Goal: Task Accomplishment & Management: Manage account settings

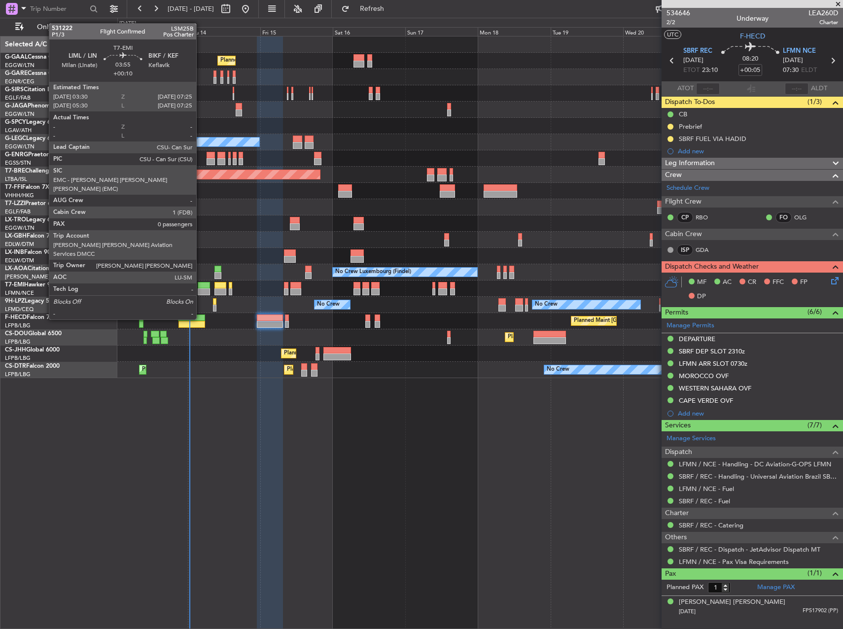
click at [201, 292] on div at bounding box center [204, 291] width 12 height 7
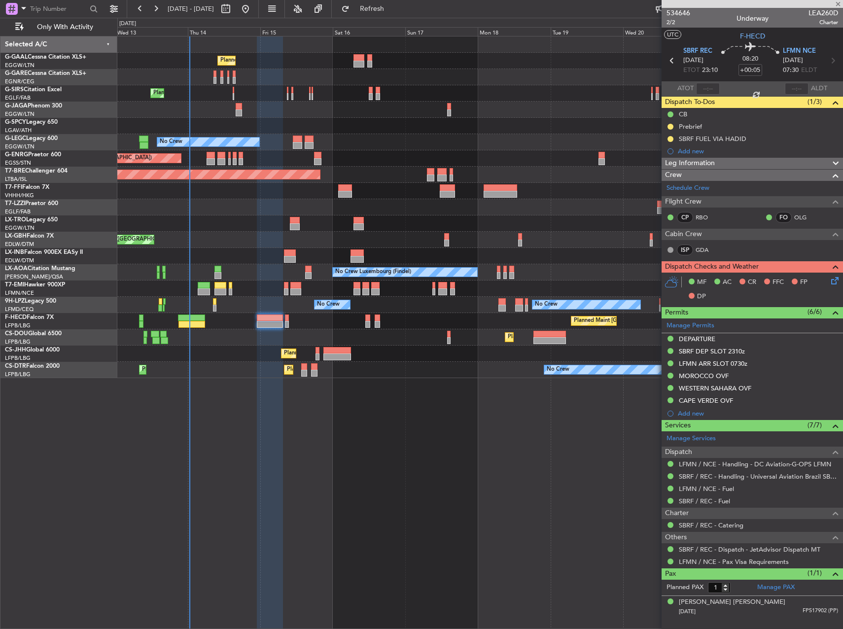
type input "+00:10"
type input "0"
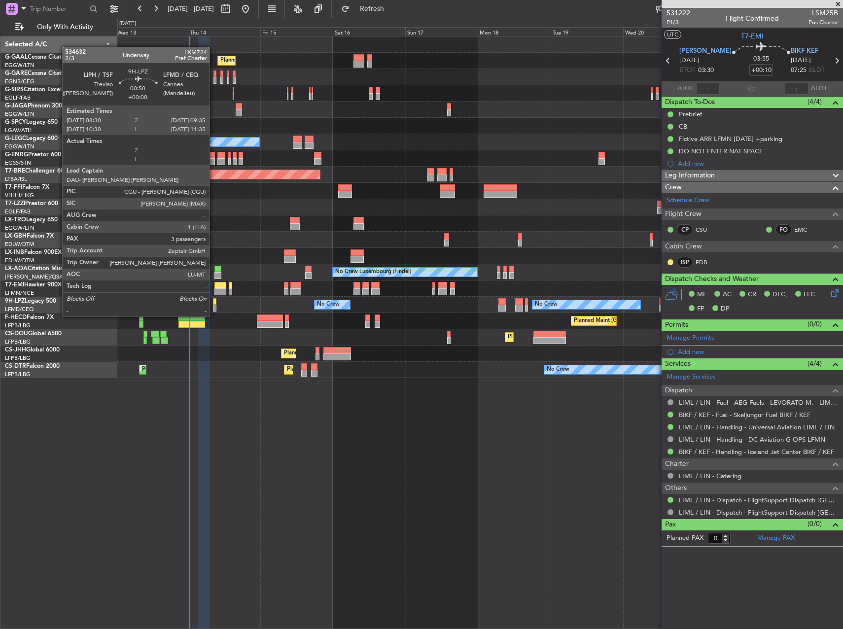
click at [214, 307] on div at bounding box center [214, 308] width 3 height 7
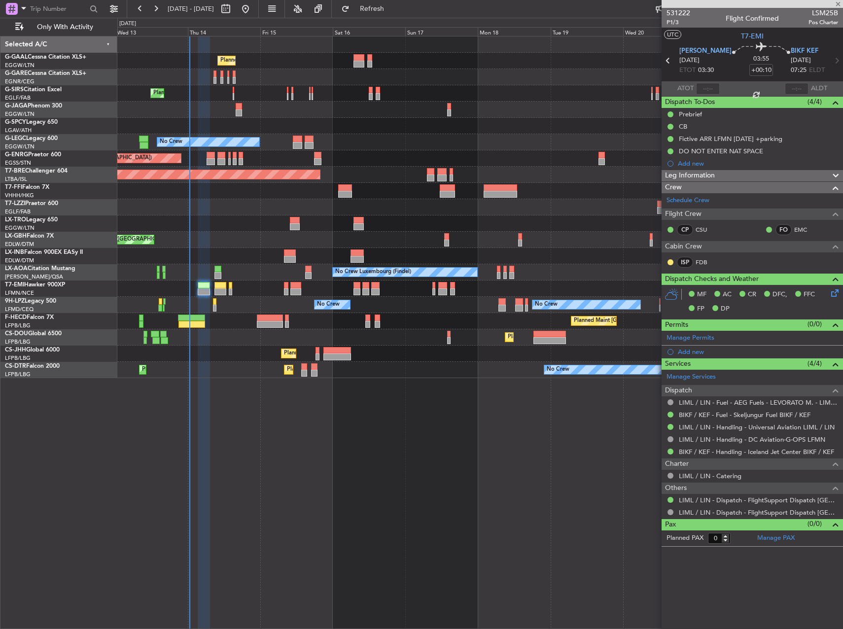
type input "3"
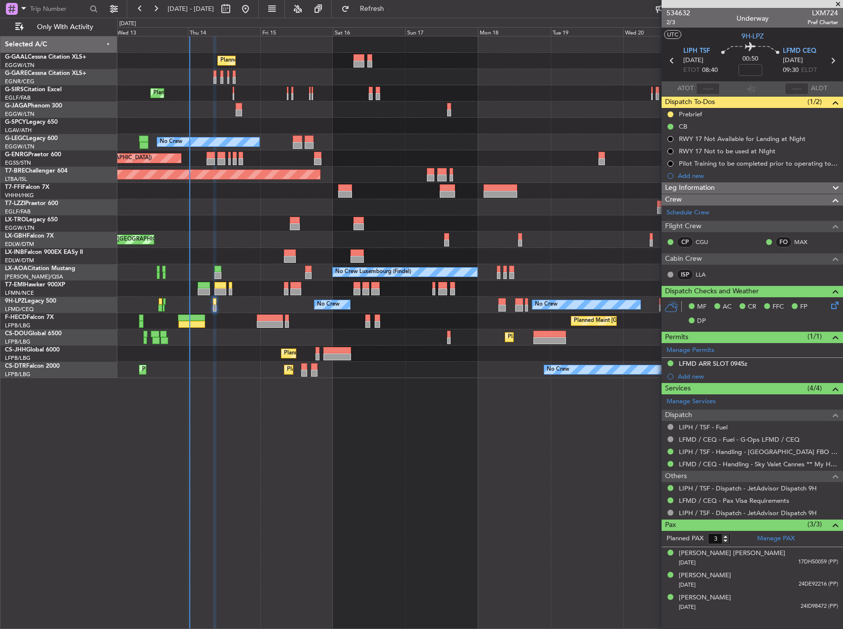
click at [778, 194] on div "Crew Schedule Crew Flight Crew CP CGU FO MAX Cabin Crew ISP LLA" at bounding box center [751, 240] width 181 height 92
click at [772, 187] on div "Leg Information" at bounding box center [751, 187] width 181 height 11
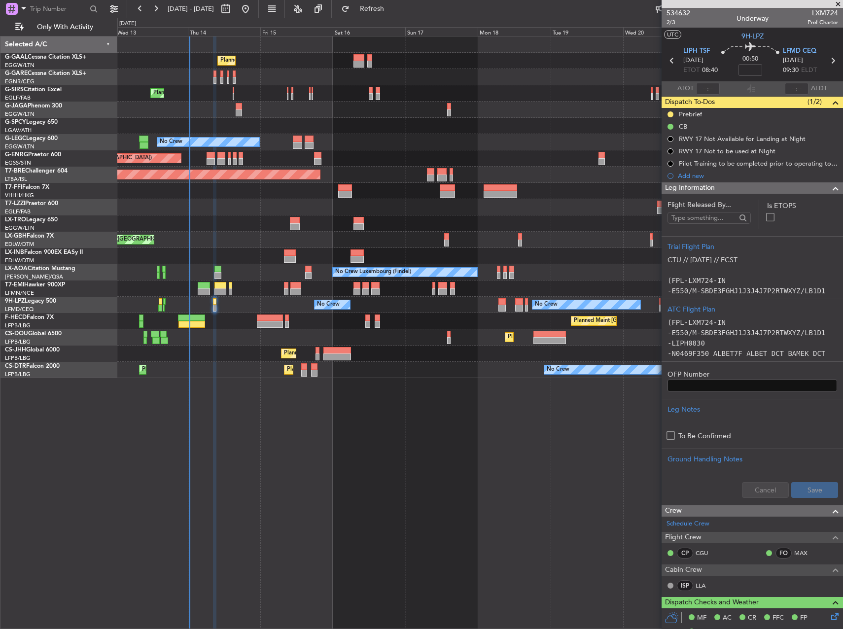
click at [772, 187] on div "Leg Information" at bounding box center [751, 187] width 181 height 11
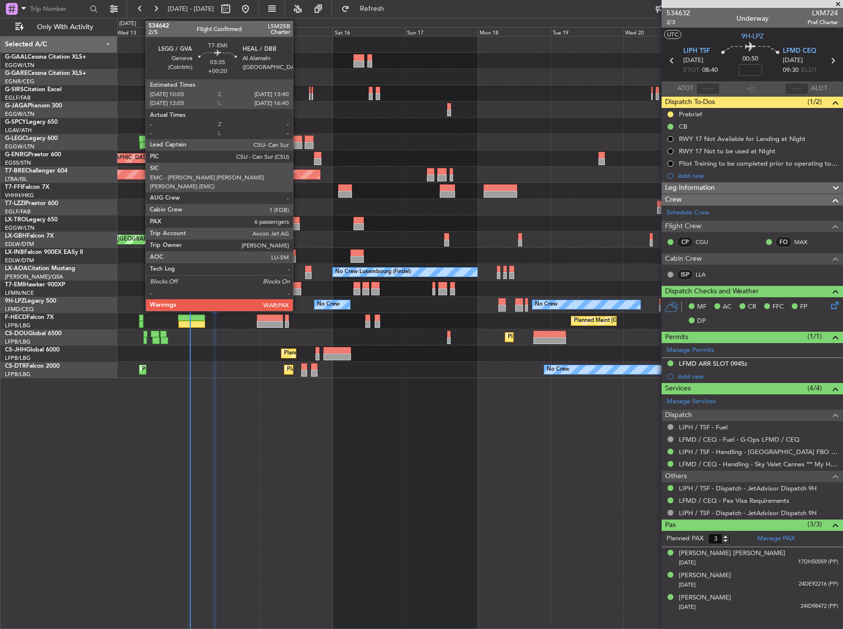
click at [297, 286] on div at bounding box center [295, 285] width 11 height 7
type input "+00:20"
type input "7"
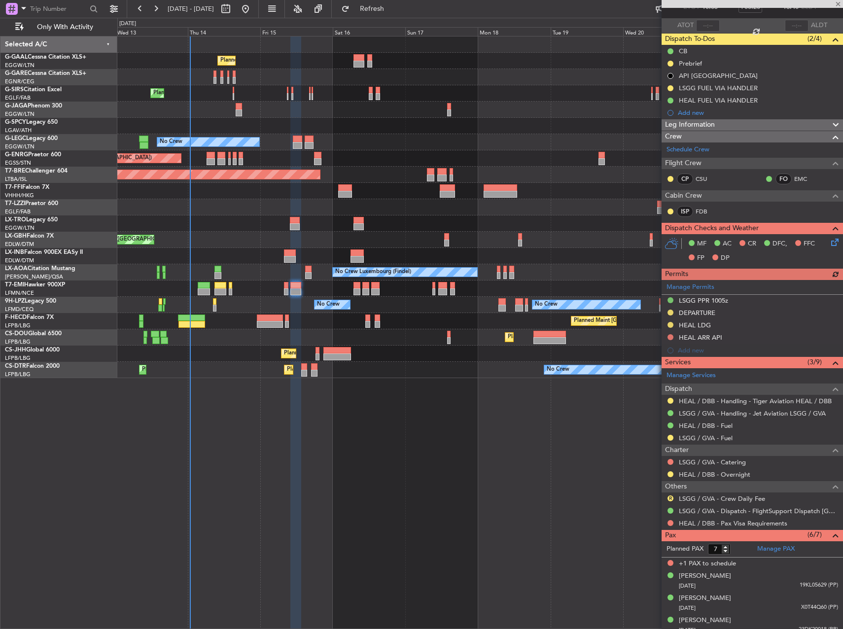
scroll to position [136, 0]
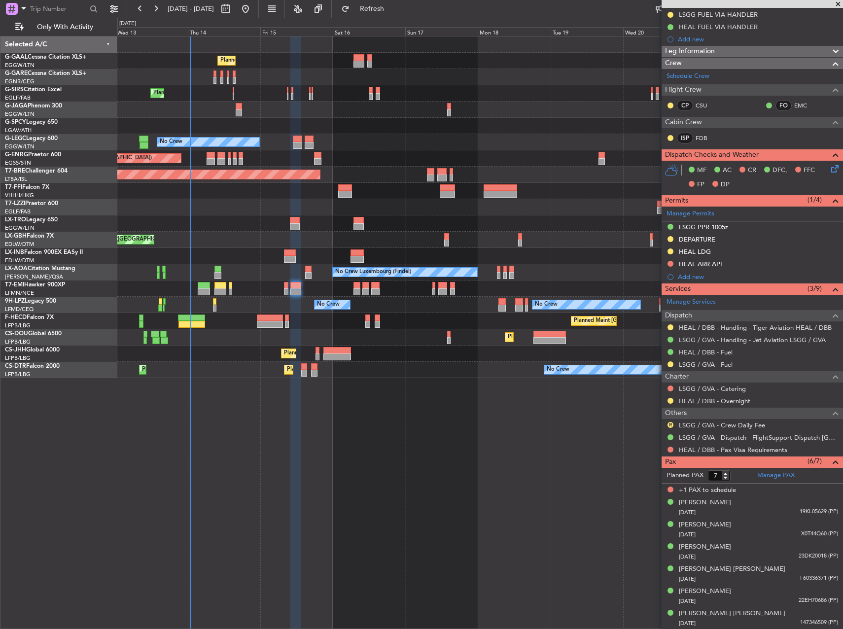
click at [512, 411] on div "Planned Maint Planned Maint [GEOGRAPHIC_DATA] ([GEOGRAPHIC_DATA]) A/C Unavailab…" at bounding box center [479, 332] width 725 height 593
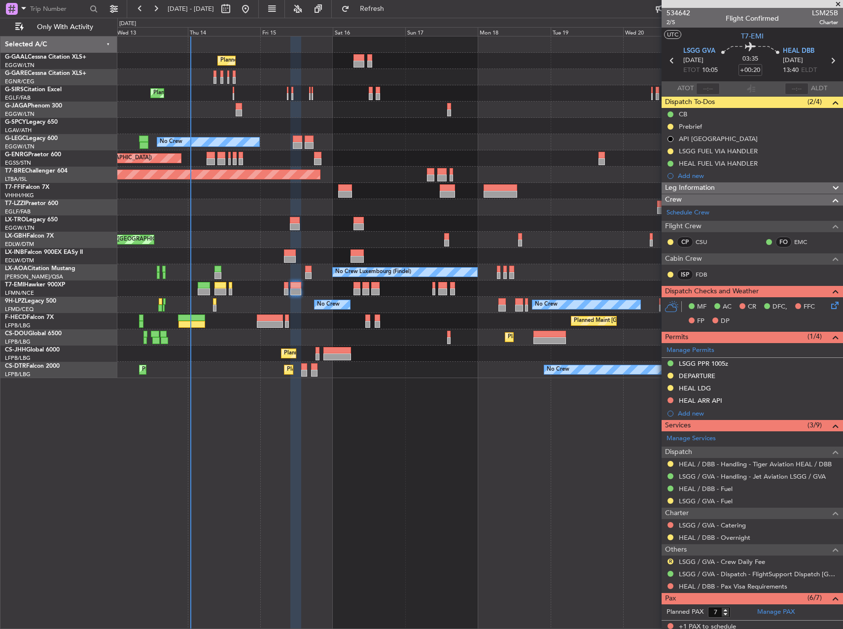
click at [527, 83] on div at bounding box center [479, 77] width 725 height 16
click at [674, 25] on span "2/5" at bounding box center [678, 22] width 24 height 8
